Goal: Complete application form: Complete application form

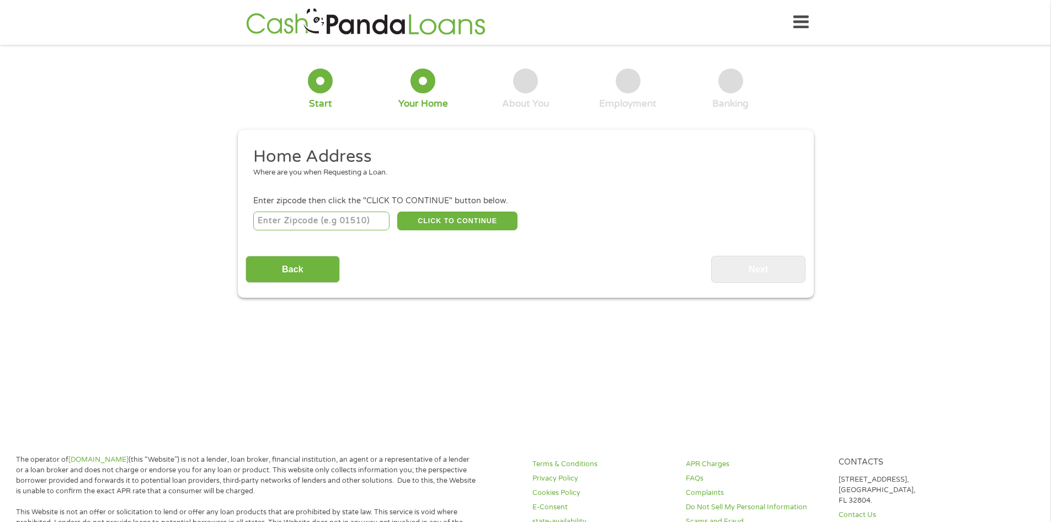
click at [377, 217] on input "number" at bounding box center [321, 220] width 136 height 19
type input "78852"
click at [470, 224] on button "CLICK TO CONTINUE" at bounding box center [457, 220] width 120 height 19
type input "78852"
type input "Eagle Pass"
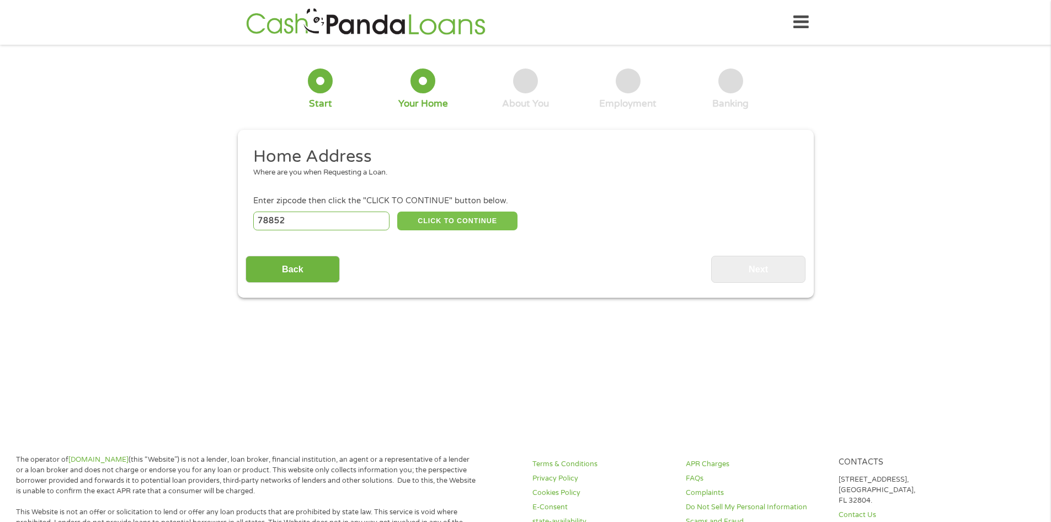
select select "[US_STATE]"
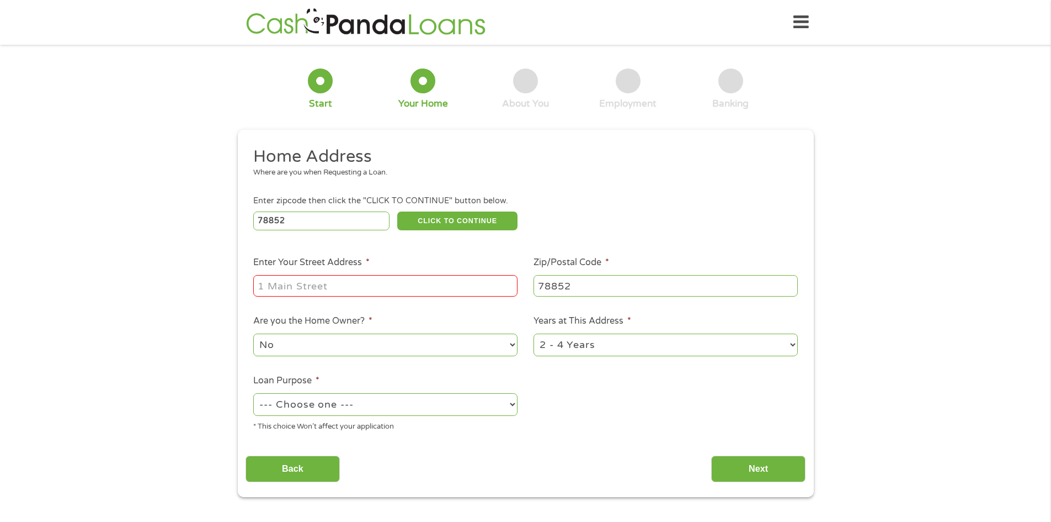
click at [419, 279] on input "Enter Your Street Address *" at bounding box center [385, 285] width 264 height 21
type input "1605 raintree dr"
click at [516, 360] on ul "Home Address Where are you when Requesting a Loan. Enter zipcode then click the…" at bounding box center [526, 293] width 560 height 295
click at [546, 355] on select "1 Year or less 1 - 2 Years 2 - 4 Years Over 4 Years" at bounding box center [666, 344] width 264 height 23
select select "60months"
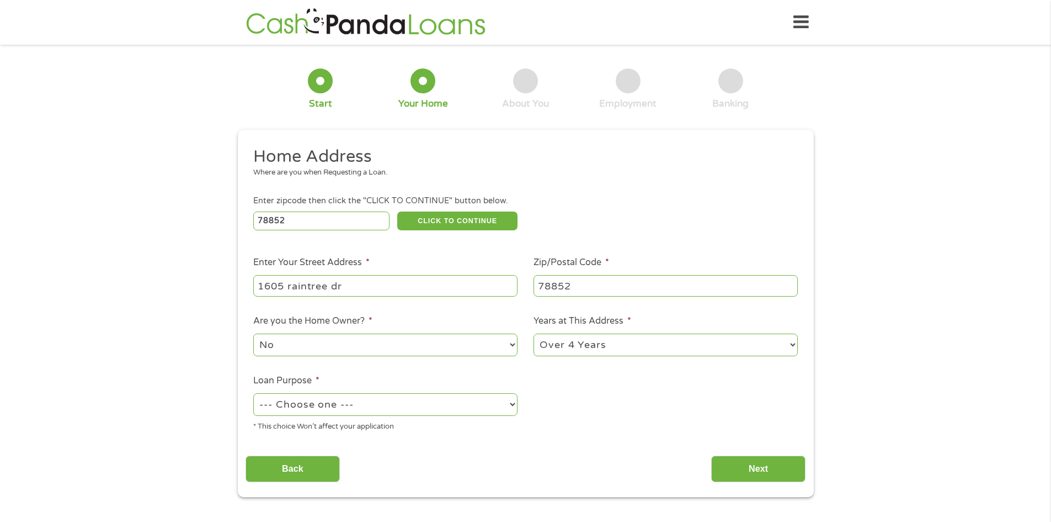
click at [534, 333] on select "1 Year or less 1 - 2 Years 2 - 4 Years Over 4 Years" at bounding box center [666, 344] width 264 height 23
click at [402, 399] on select "--- Choose one --- Pay Bills Debt Consolidation Home Improvement Major Purchase…" at bounding box center [385, 404] width 264 height 23
click at [253, 393] on select "--- Choose one --- Pay Bills Debt Consolidation Home Improvement Major Purchase…" at bounding box center [385, 404] width 264 height 23
click at [385, 393] on div "--- Choose one --- Pay Bills Debt Consolidation Home Improvement Major Purchase…" at bounding box center [385, 404] width 264 height 26
click at [378, 399] on select "--- Choose one --- Pay Bills Debt Consolidation Home Improvement Major Purchase…" at bounding box center [385, 404] width 264 height 23
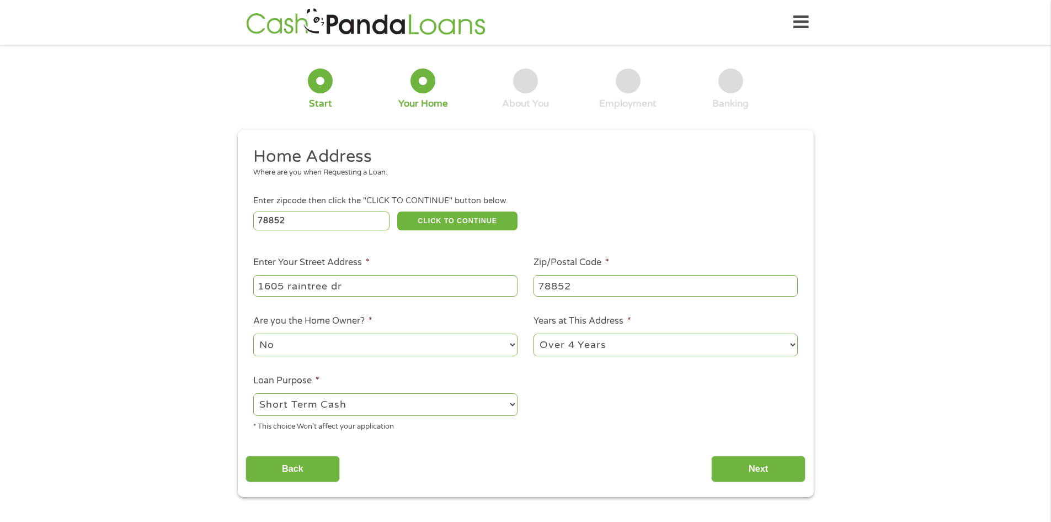
select select "paybills"
click at [253, 393] on select "--- Choose one --- Pay Bills Debt Consolidation Home Improvement Major Purchase…" at bounding box center [385, 404] width 264 height 23
click at [752, 469] on input "Next" at bounding box center [758, 468] width 94 height 27
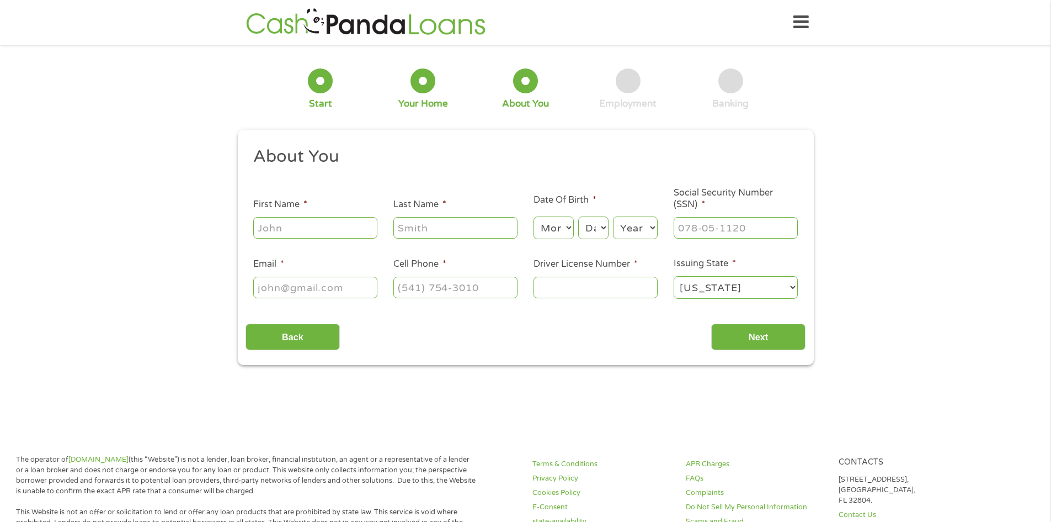
click at [315, 239] on div at bounding box center [315, 227] width 124 height 25
click at [314, 231] on input "First Name *" at bounding box center [315, 227] width 124 height 21
type input "[PERSON_NAME]"
select select "5"
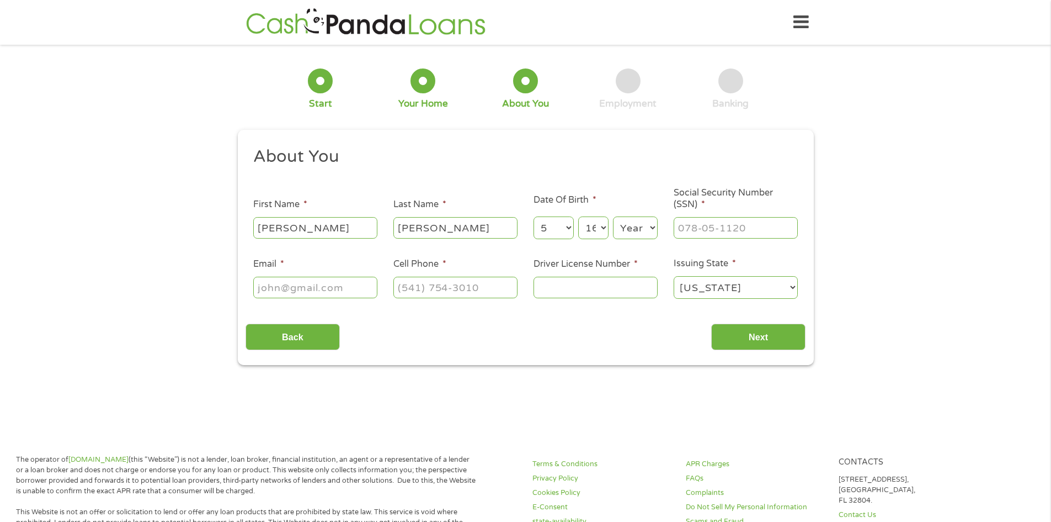
select select "17"
select select "1990"
type input "642-16-3940"
type input "[PERSON_NAME][EMAIL_ADDRESS][PERSON_NAME][DOMAIN_NAME]"
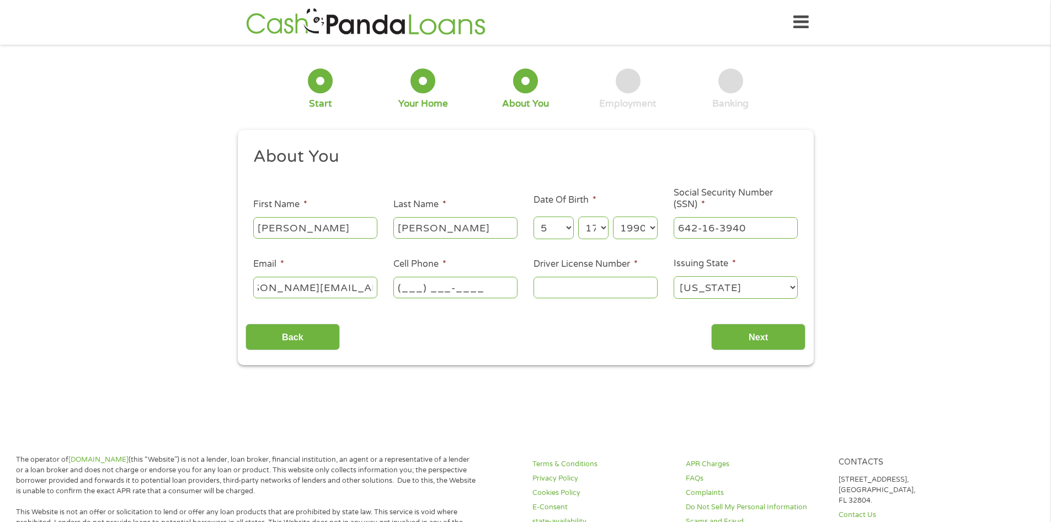
scroll to position [0, 0]
type input "[PHONE_NUMBER]"
type input "28267940"
click at [752, 334] on input "Next" at bounding box center [758, 336] width 94 height 27
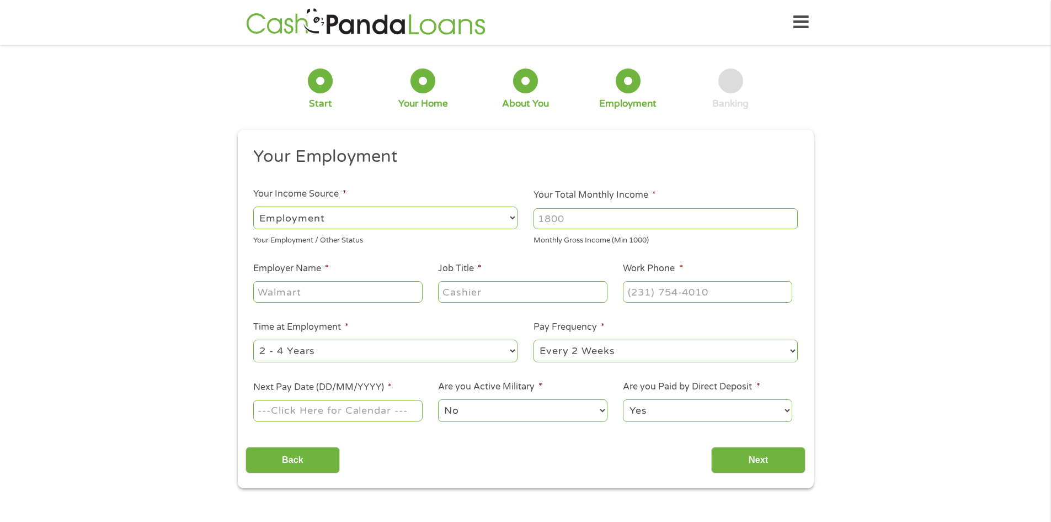
click at [615, 216] on input "Your Total Monthly Income *" at bounding box center [666, 218] width 264 height 21
type input "3000"
click at [396, 286] on input "Employer Name *" at bounding box center [337, 291] width 169 height 21
type input "The Geo Group"
type input "mailclerk"
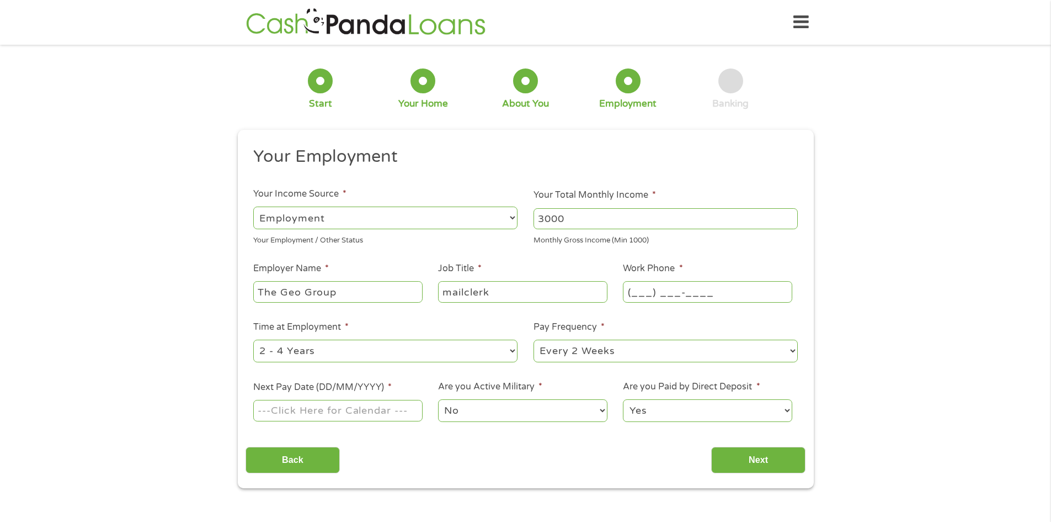
click at [679, 296] on input "(___) ___-____" at bounding box center [707, 291] width 169 height 21
type input "[PHONE_NUMBER]"
click at [423, 349] on select "--- Choose one --- 1 Year or less 1 - 2 Years 2 - 4 Years Over 4 Years" at bounding box center [385, 350] width 264 height 23
select select "60months"
click at [253, 339] on select "--- Choose one --- 1 Year or less 1 - 2 Years 2 - 4 Years Over 4 Years" at bounding box center [385, 350] width 264 height 23
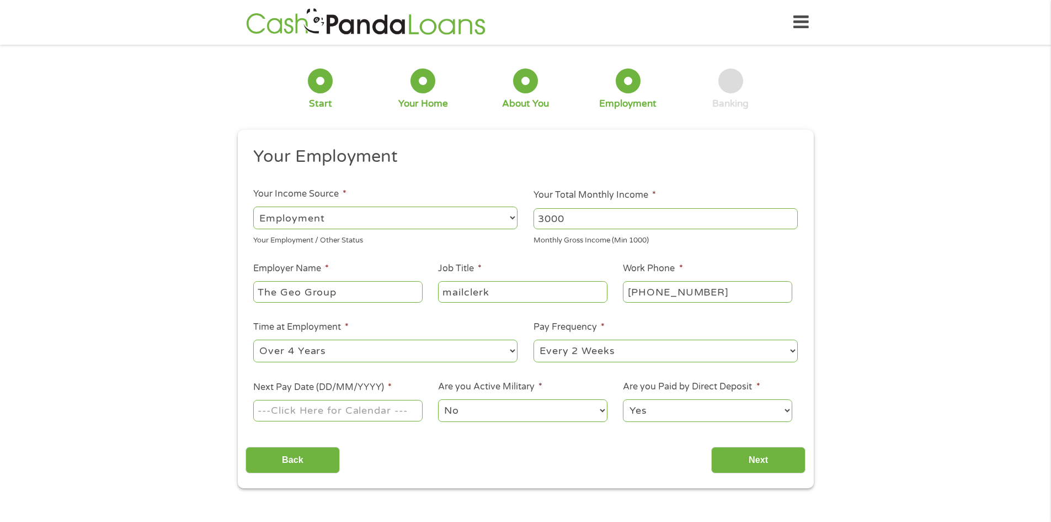
click at [551, 357] on select "--- Choose one --- Every 2 Weeks Every Week Monthly Semi-Monthly" at bounding box center [666, 350] width 264 height 23
click at [534, 339] on select "--- Choose one --- Every 2 Weeks Every Week Monthly Semi-Monthly" at bounding box center [666, 350] width 264 height 23
click at [321, 411] on input "Next Pay Date (DD/MM/YYYY) *" at bounding box center [337, 410] width 169 height 21
type input "[DATE]"
click at [764, 456] on input "Next" at bounding box center [758, 459] width 94 height 27
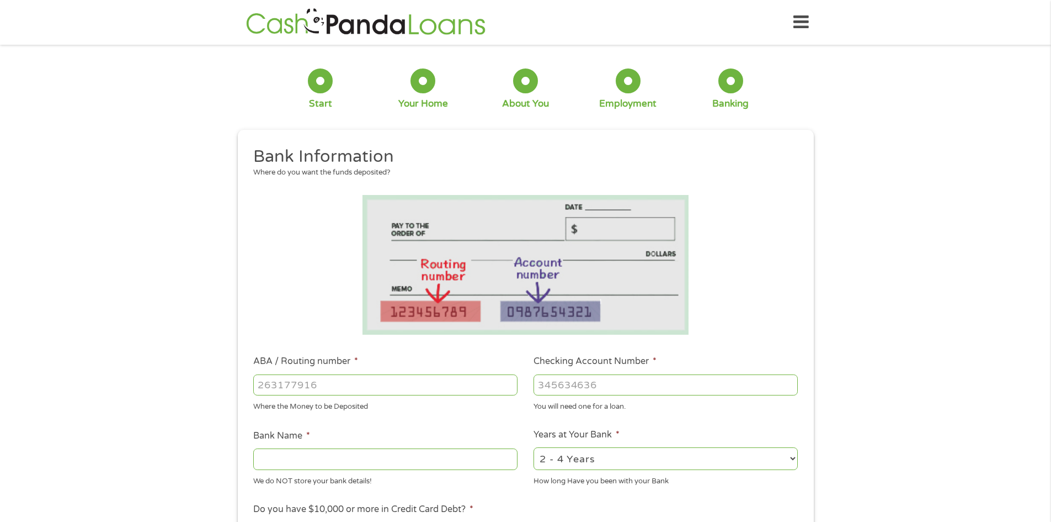
click at [418, 374] on input "ABA / Routing number *" at bounding box center [385, 384] width 264 height 21
type input "111900659"
type input "[PERSON_NAME] FARGO BANK"
type input "111900659"
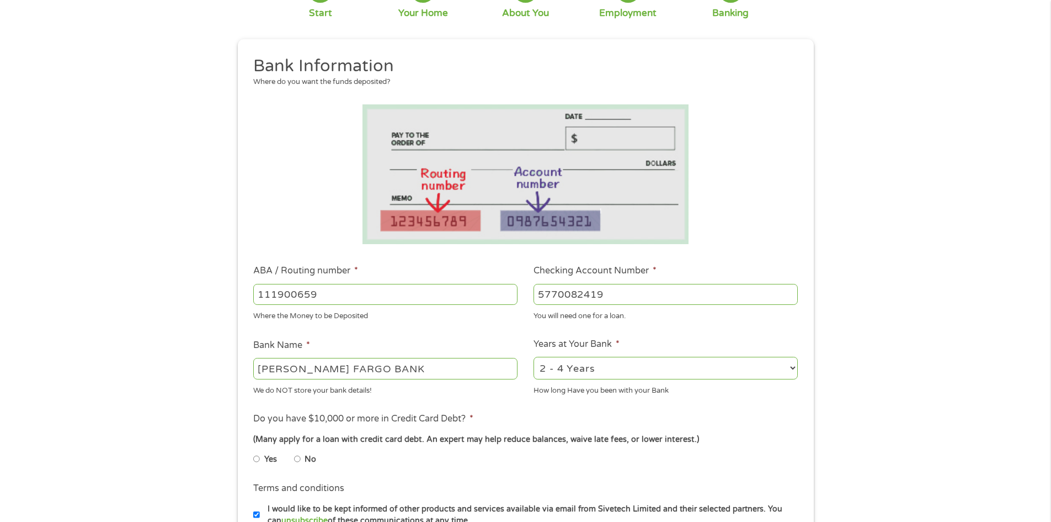
scroll to position [110, 0]
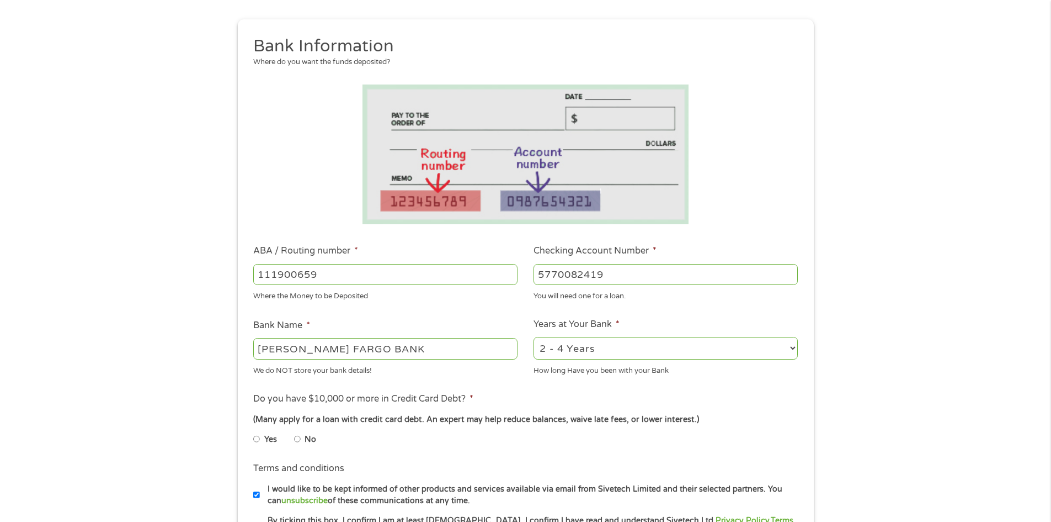
type input "5770082419"
click at [614, 353] on select "2 - 4 Years 6 - 12 Months 1 - 2 Years Over 4 Years" at bounding box center [666, 348] width 264 height 23
select select "60months"
click at [534, 337] on select "2 - 4 Years 6 - 12 Months 1 - 2 Years Over 4 Years" at bounding box center [666, 348] width 264 height 23
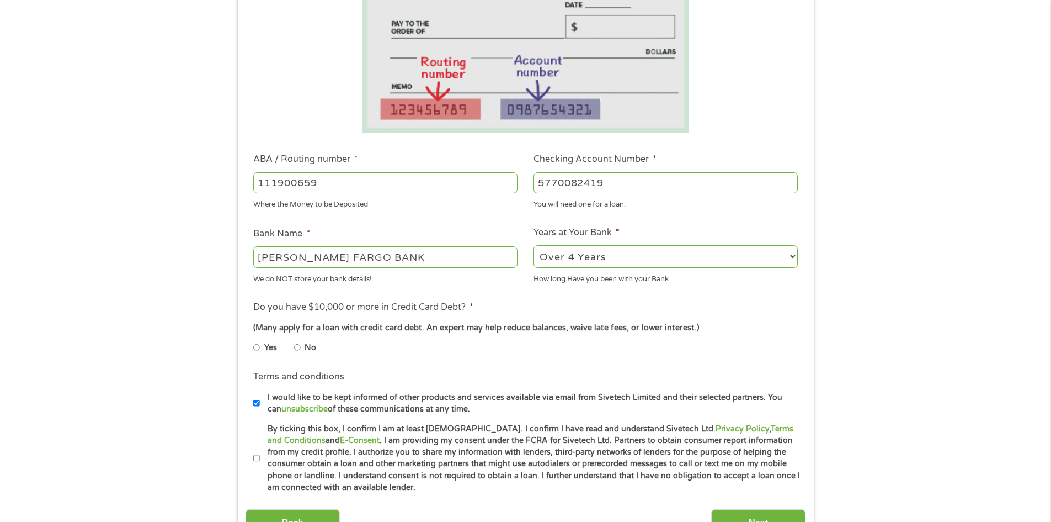
scroll to position [221, 0]
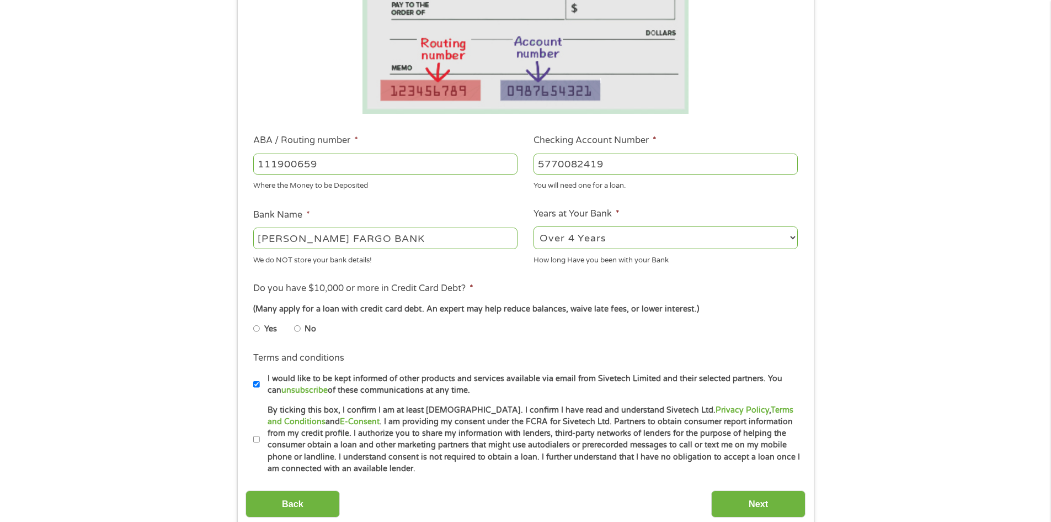
click at [295, 329] on input "No" at bounding box center [297, 329] width 7 height 18
radio input "true"
click at [260, 440] on label "By ticking this box, I confirm I am at least [DEMOGRAPHIC_DATA]. I confirm I ha…" at bounding box center [530, 439] width 541 height 71
click at [259, 440] on input "By ticking this box, I confirm I am at least [DEMOGRAPHIC_DATA]. I confirm I ha…" at bounding box center [256, 439] width 7 height 18
checkbox input "true"
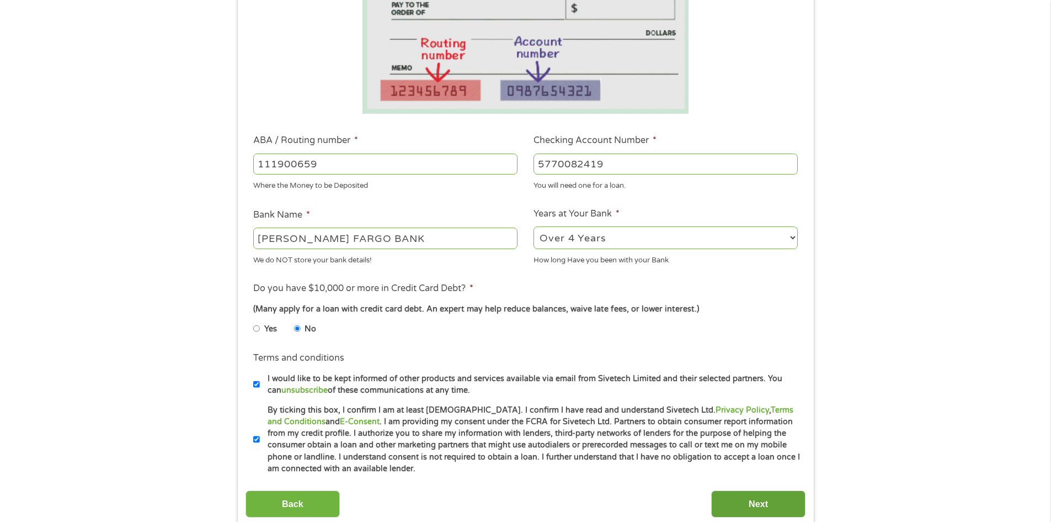
click at [757, 495] on input "Next" at bounding box center [758, 503] width 94 height 27
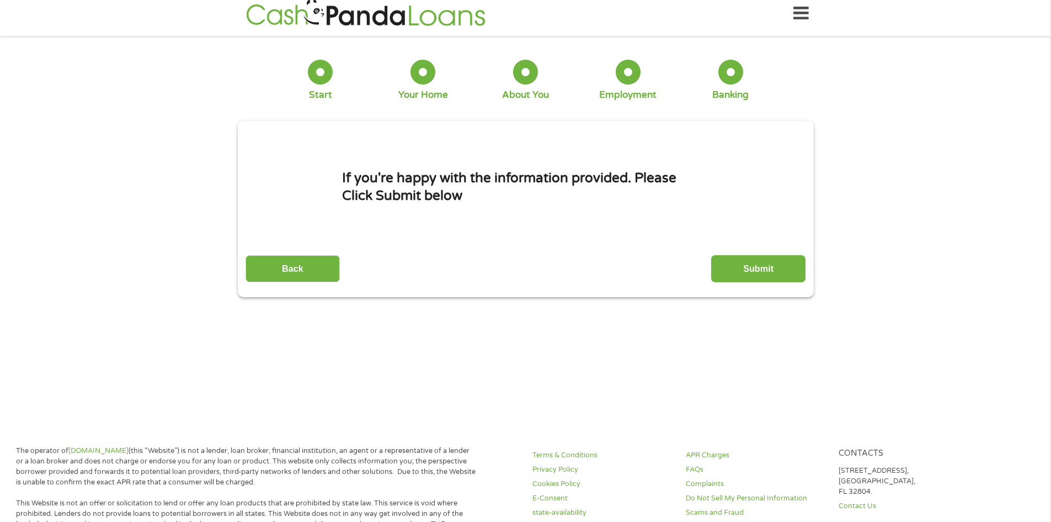
scroll to position [0, 0]
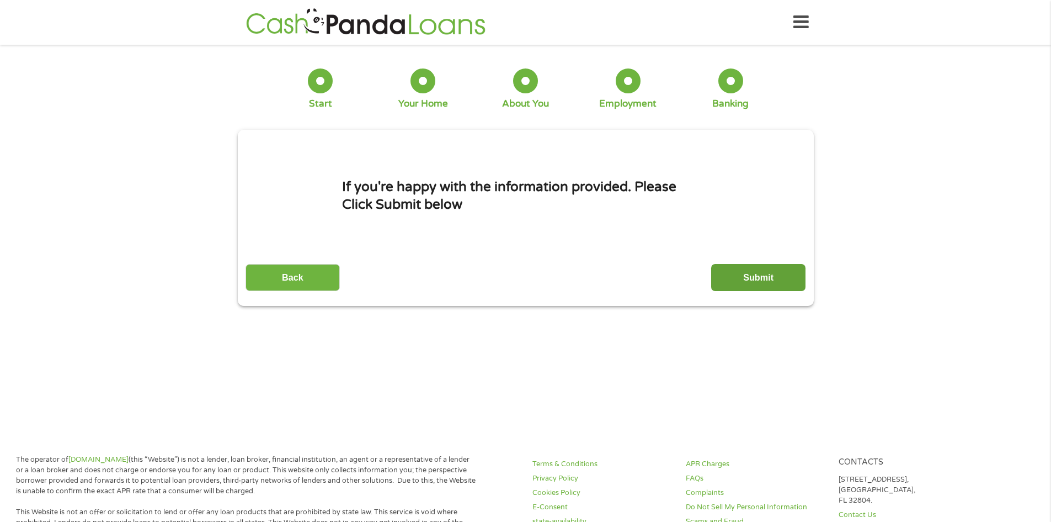
click at [743, 275] on input "Submit" at bounding box center [758, 277] width 94 height 27
